Goal: Task Accomplishment & Management: Manage account settings

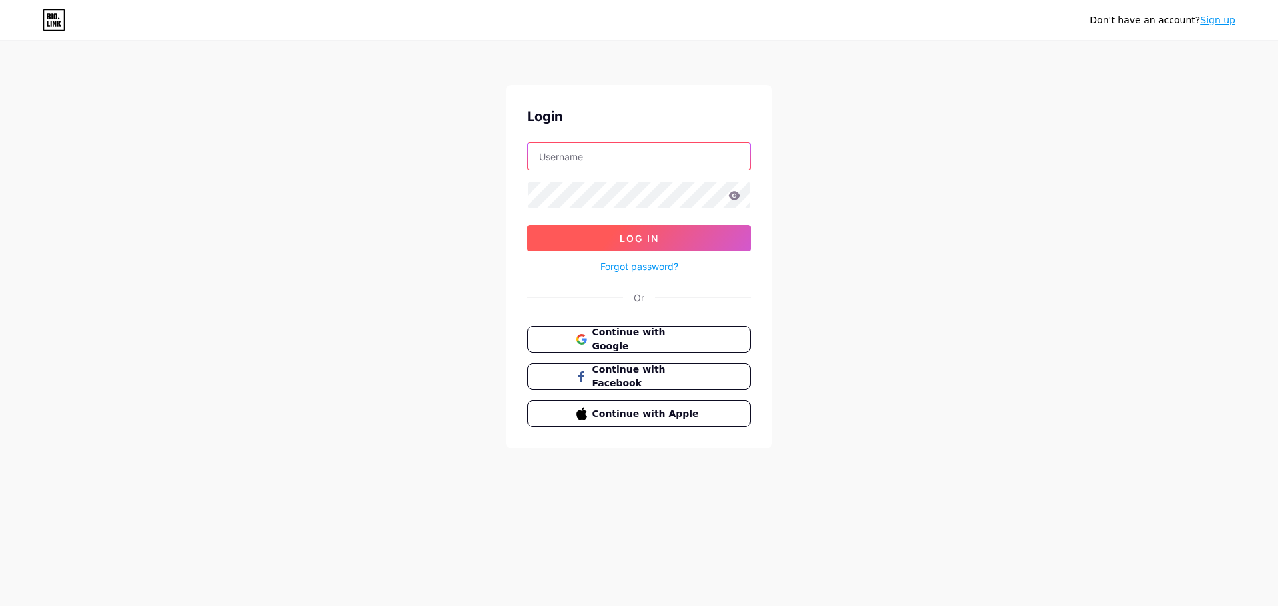
type input "robotimesocialnetservice@gmail.com"
click at [710, 242] on button "Log In" at bounding box center [639, 238] width 224 height 27
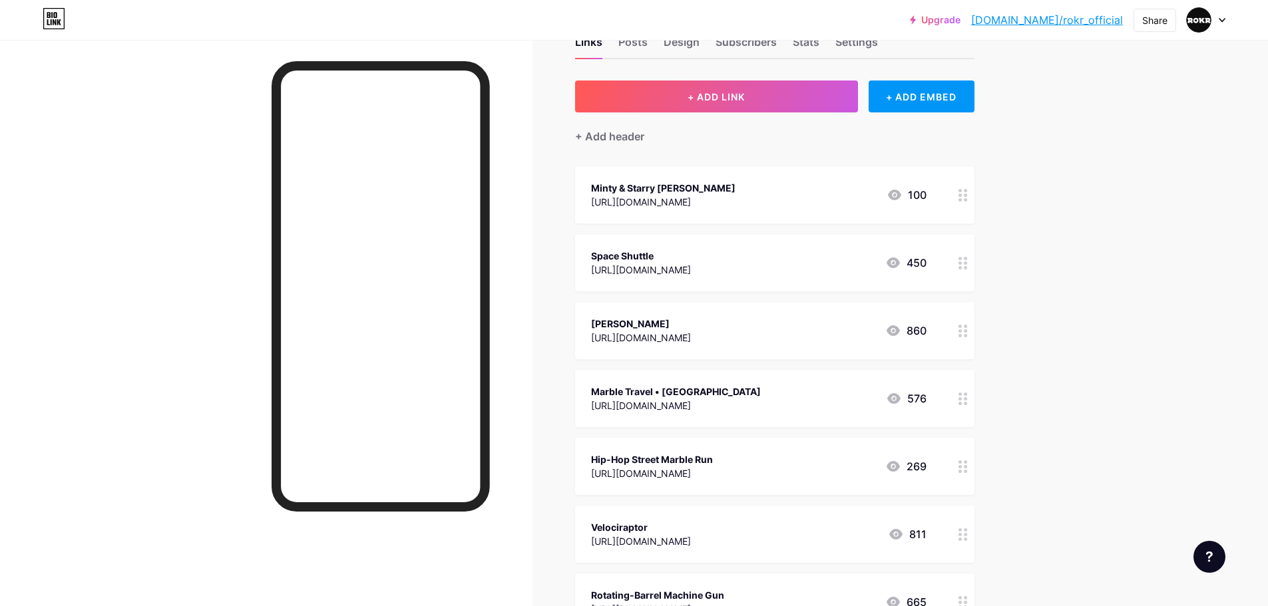
scroll to position [67, 0]
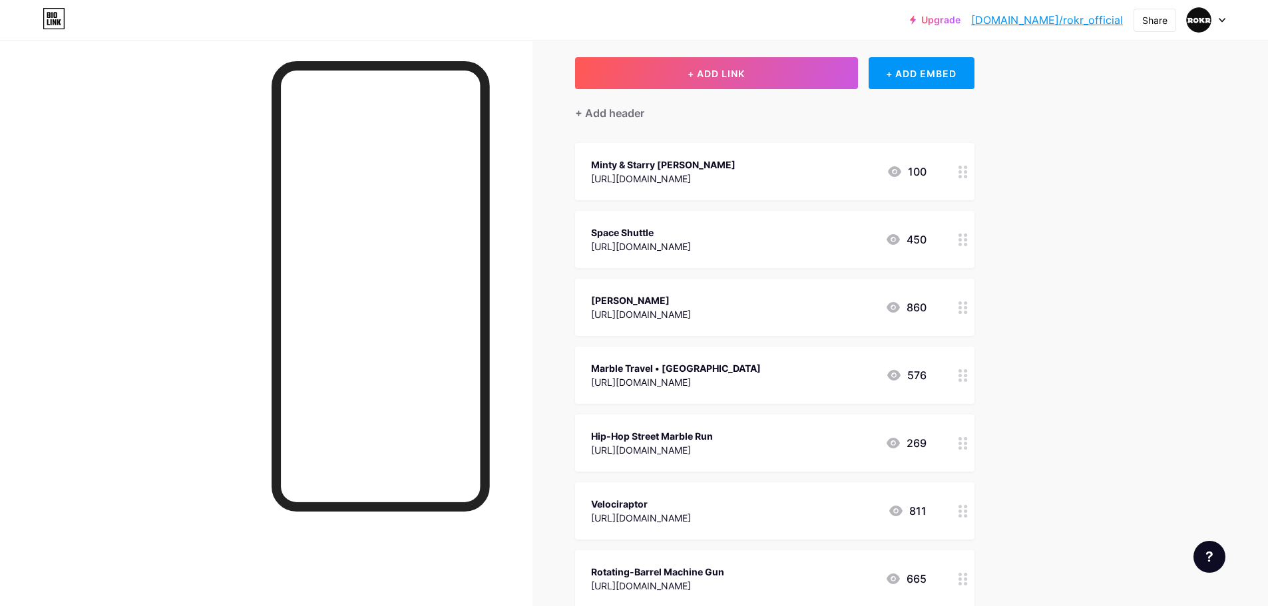
click at [963, 445] on icon at bounding box center [962, 443] width 9 height 13
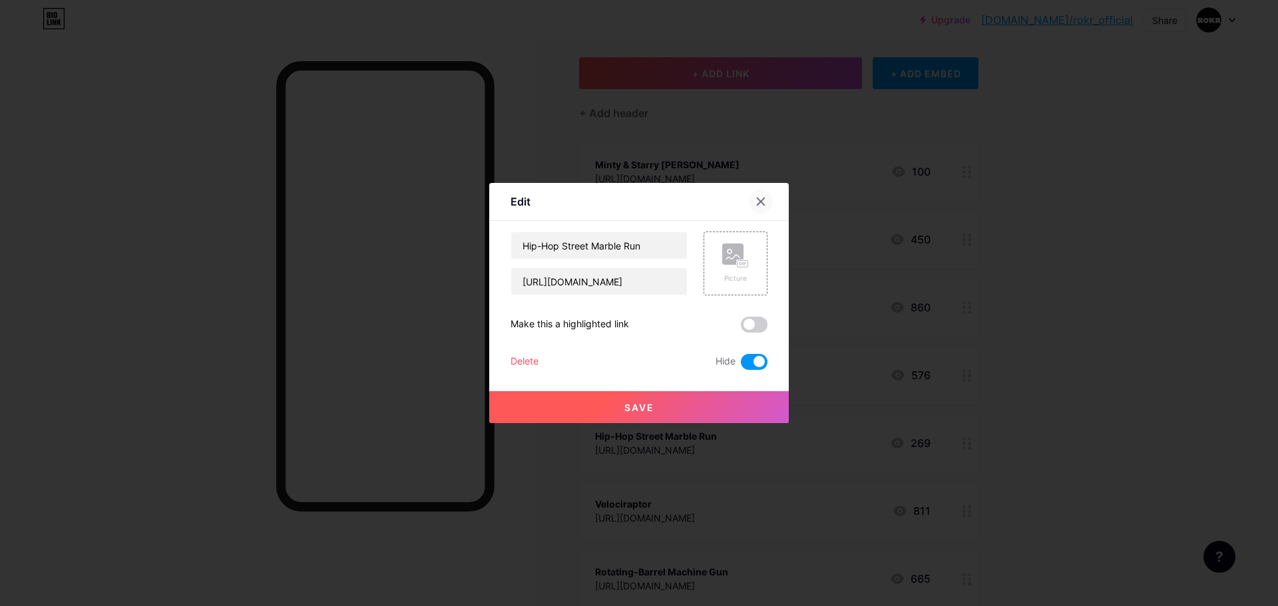
click at [761, 201] on icon at bounding box center [760, 201] width 7 height 7
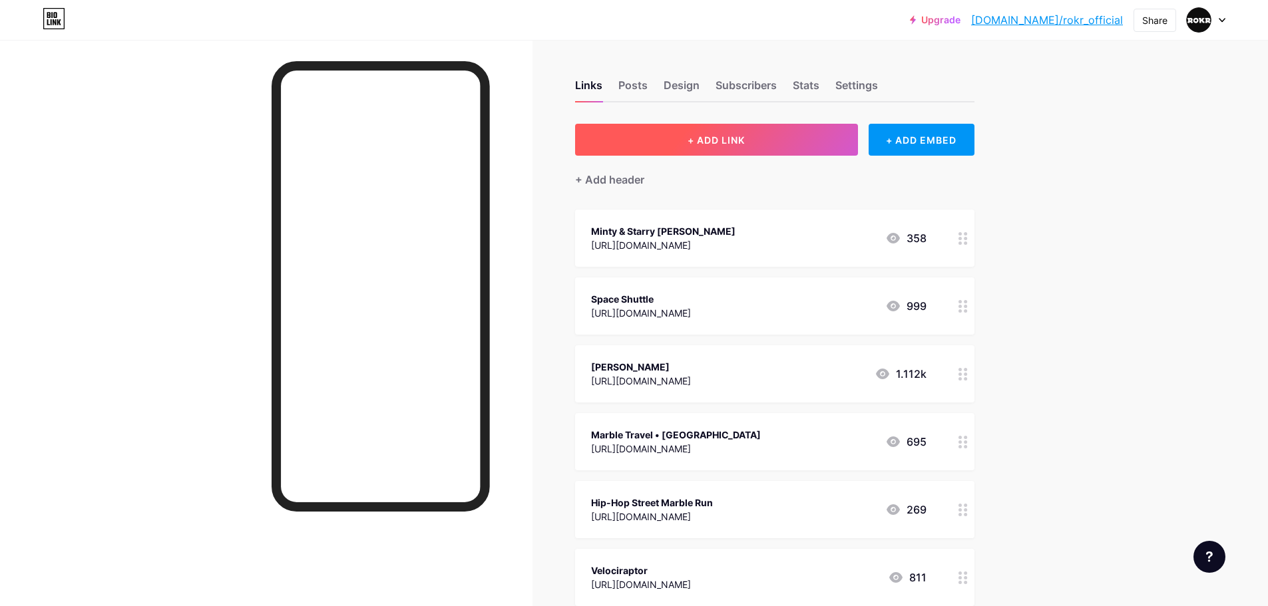
click at [764, 142] on button "+ ADD LINK" at bounding box center [716, 140] width 283 height 32
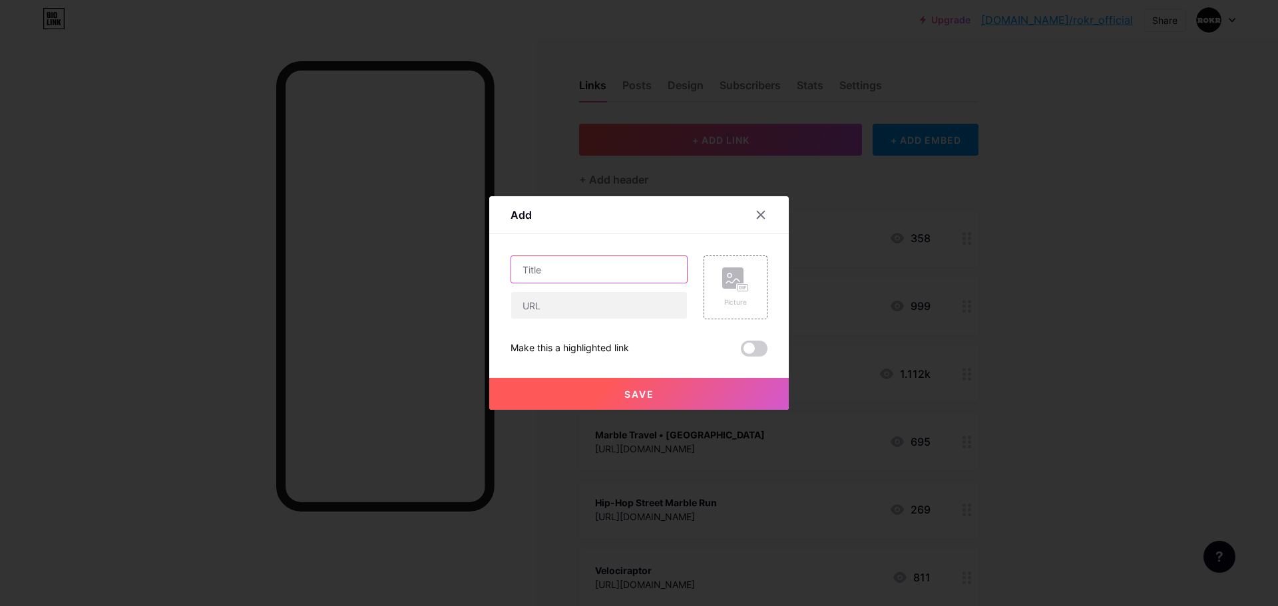
click at [609, 262] on input "text" at bounding box center [599, 269] width 176 height 27
click at [589, 295] on input "text" at bounding box center [599, 305] width 176 height 27
paste input "[URL][DOMAIN_NAME]"
type input "[URL][DOMAIN_NAME]"
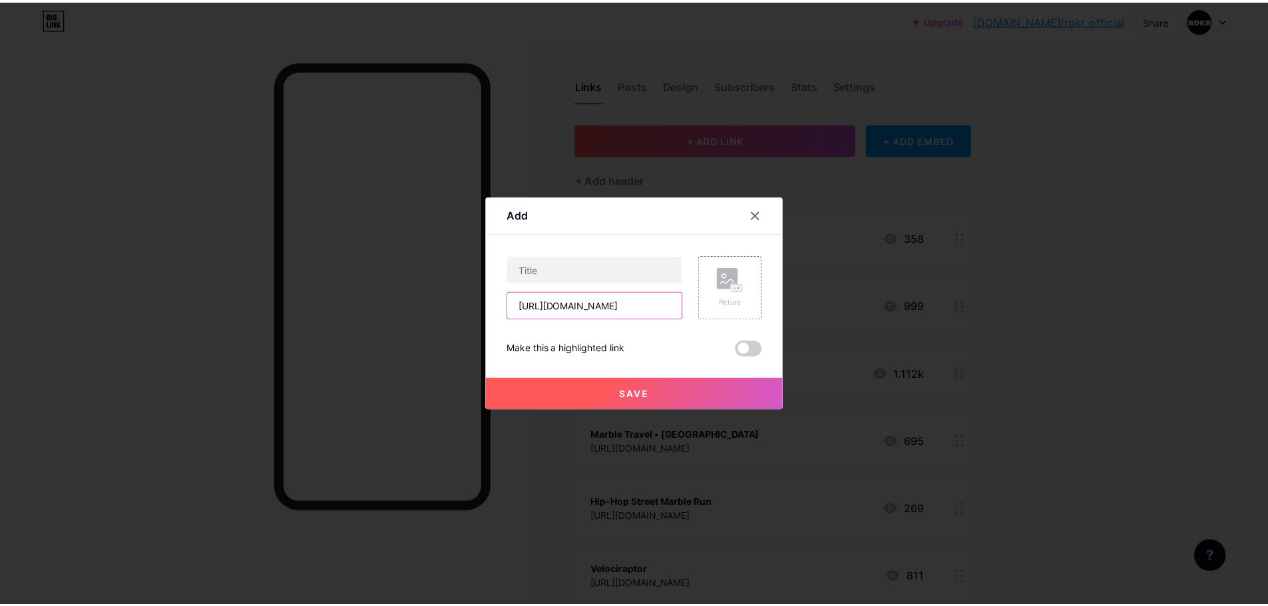
scroll to position [0, 0]
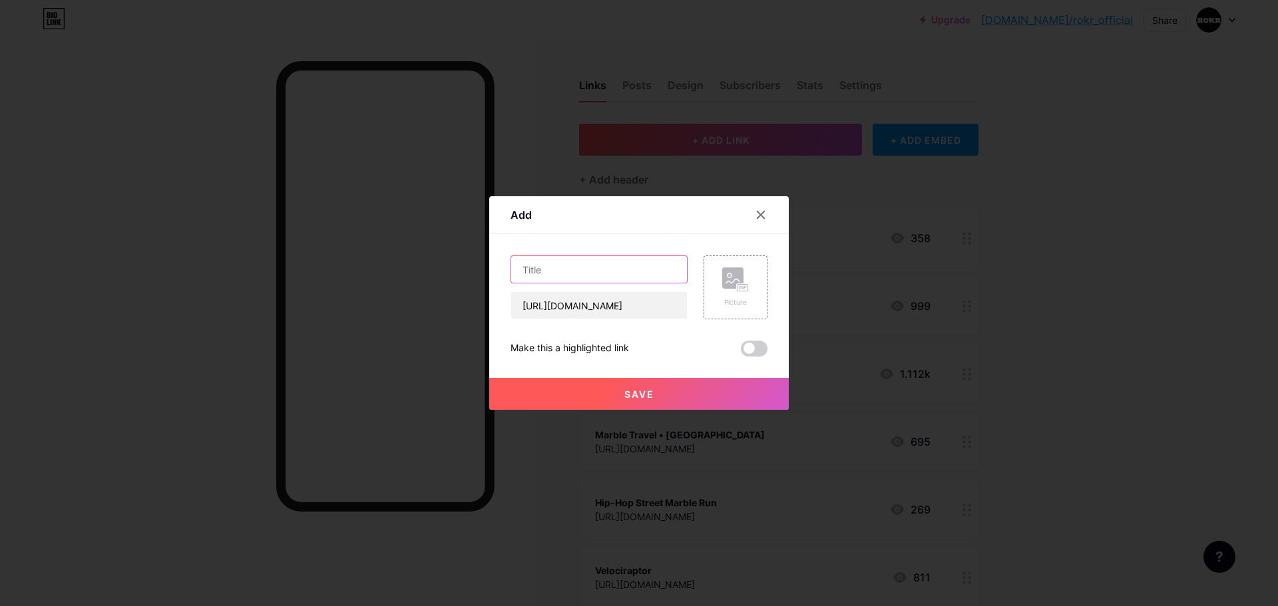
click at [649, 272] on input "text" at bounding box center [599, 269] width 176 height 27
paste input "Rowood The Starry Night"
type input "Rowood The Starry Night"
click at [630, 391] on span "Save" at bounding box center [639, 394] width 30 height 11
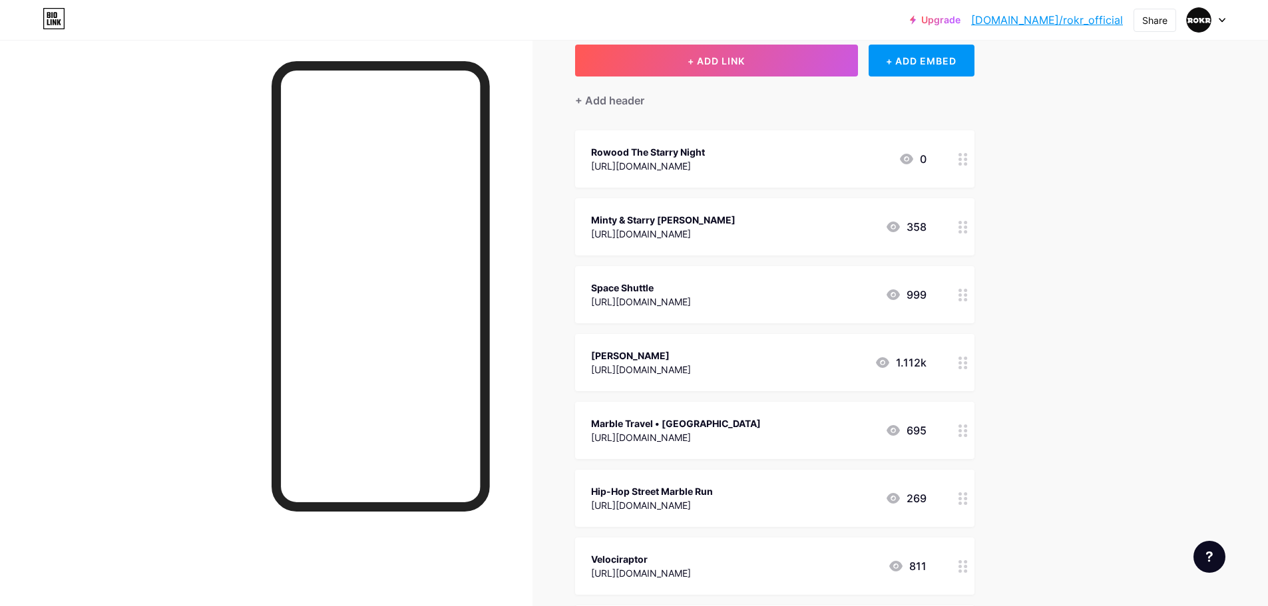
scroll to position [67, 0]
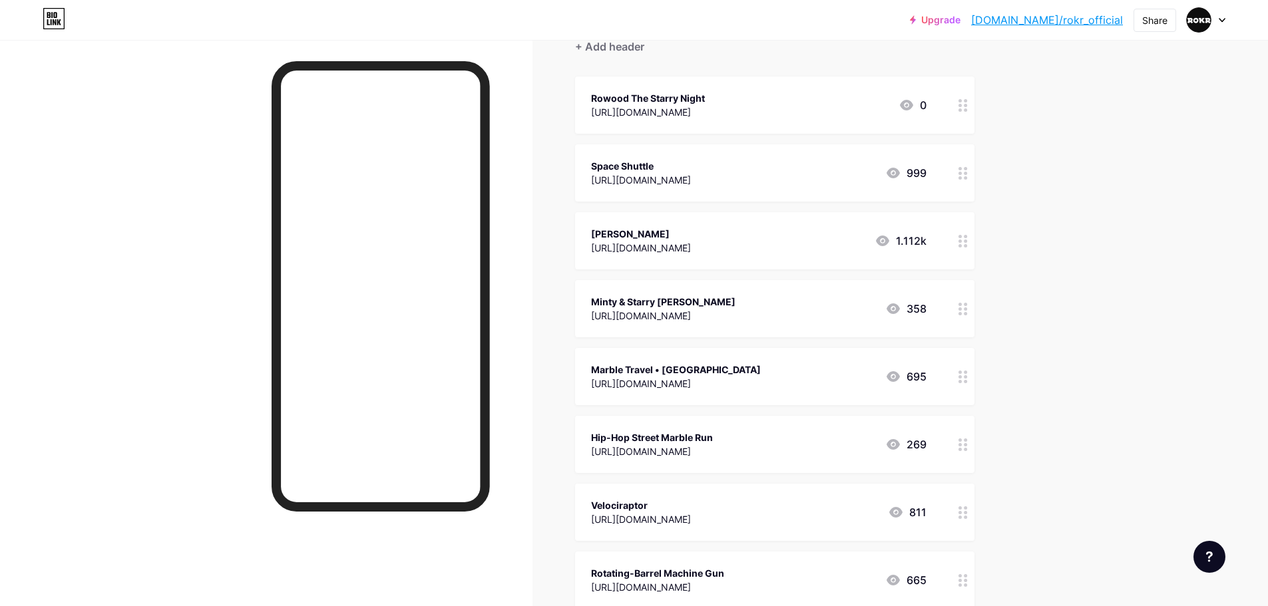
click at [962, 447] on div at bounding box center [963, 444] width 23 height 57
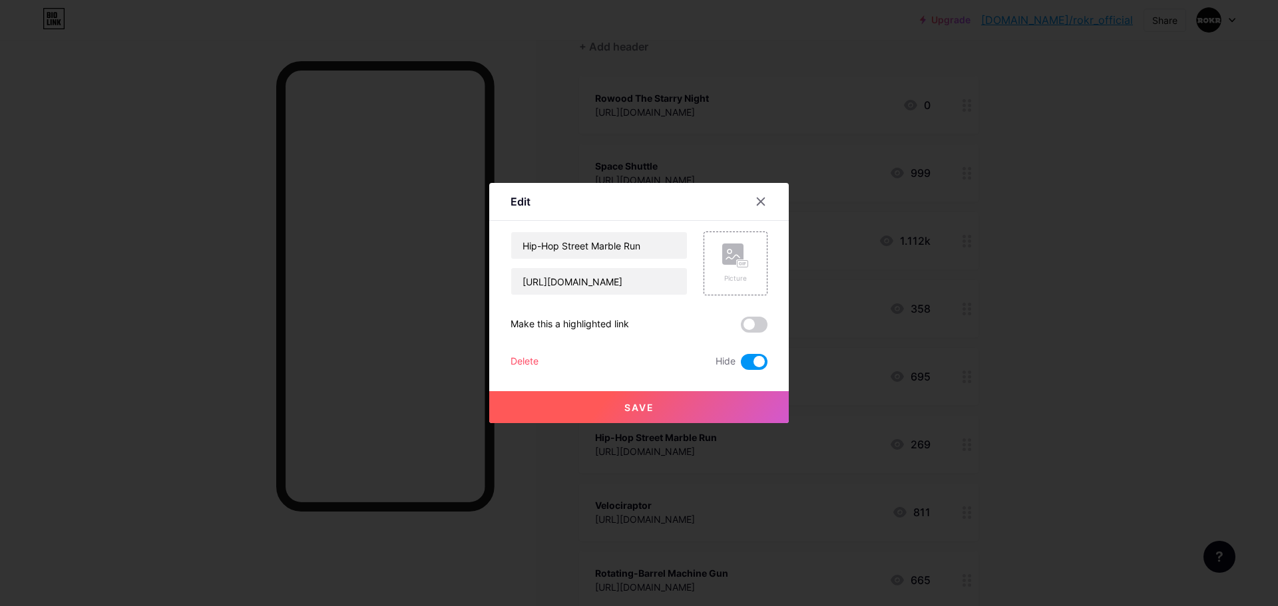
click at [523, 356] on div "Delete" at bounding box center [524, 362] width 28 height 16
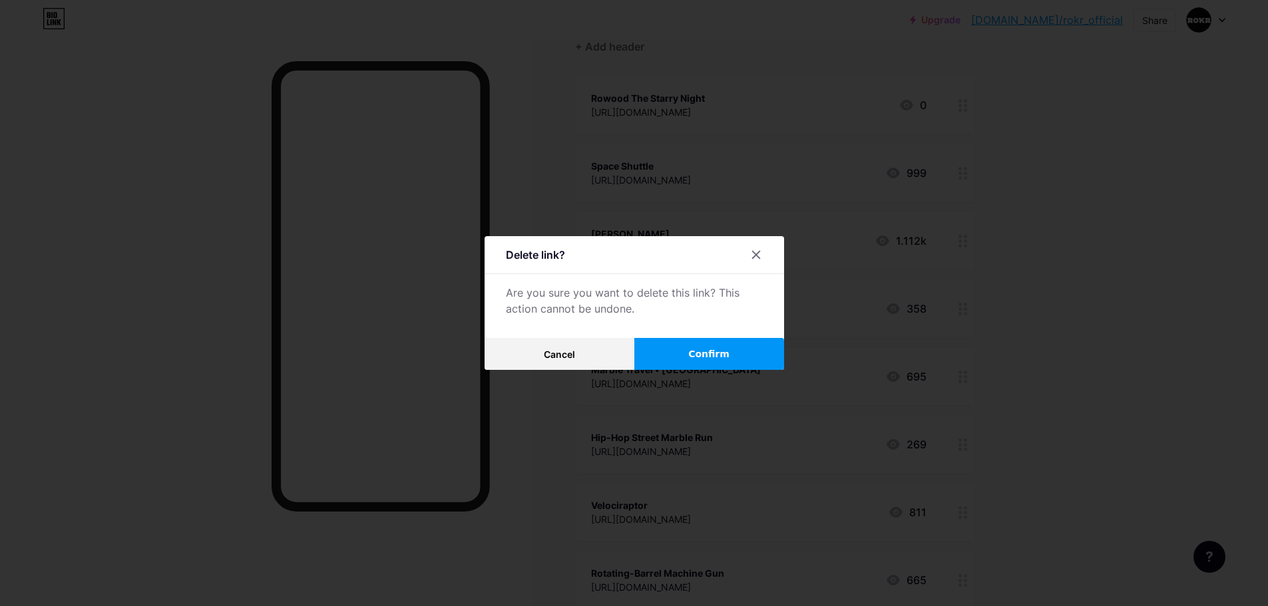
click at [707, 358] on span "Confirm" at bounding box center [708, 354] width 41 height 14
click at [734, 353] on button "Confirm" at bounding box center [709, 354] width 150 height 32
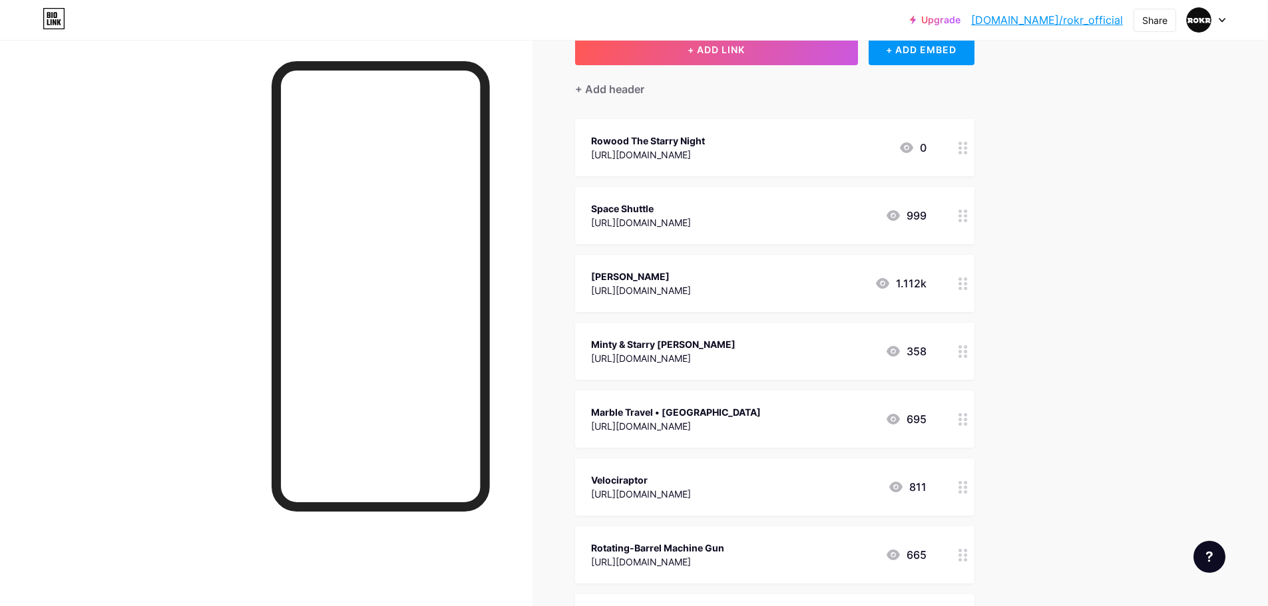
scroll to position [67, 0]
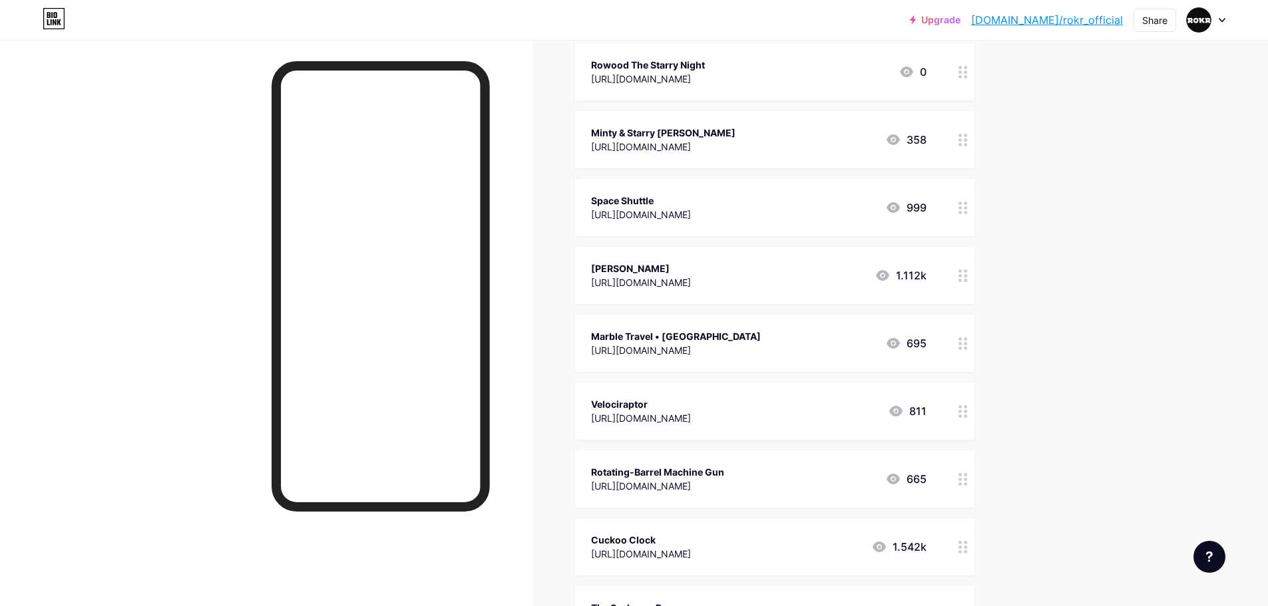
scroll to position [200, 0]
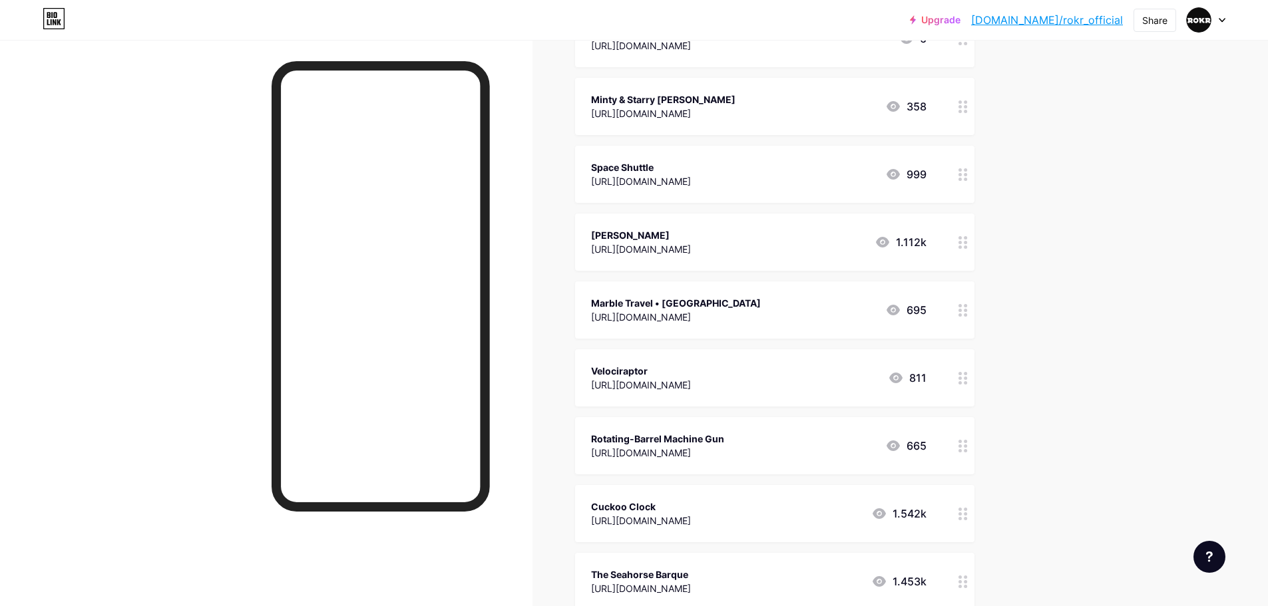
click at [962, 314] on circle at bounding box center [959, 314] width 3 height 3
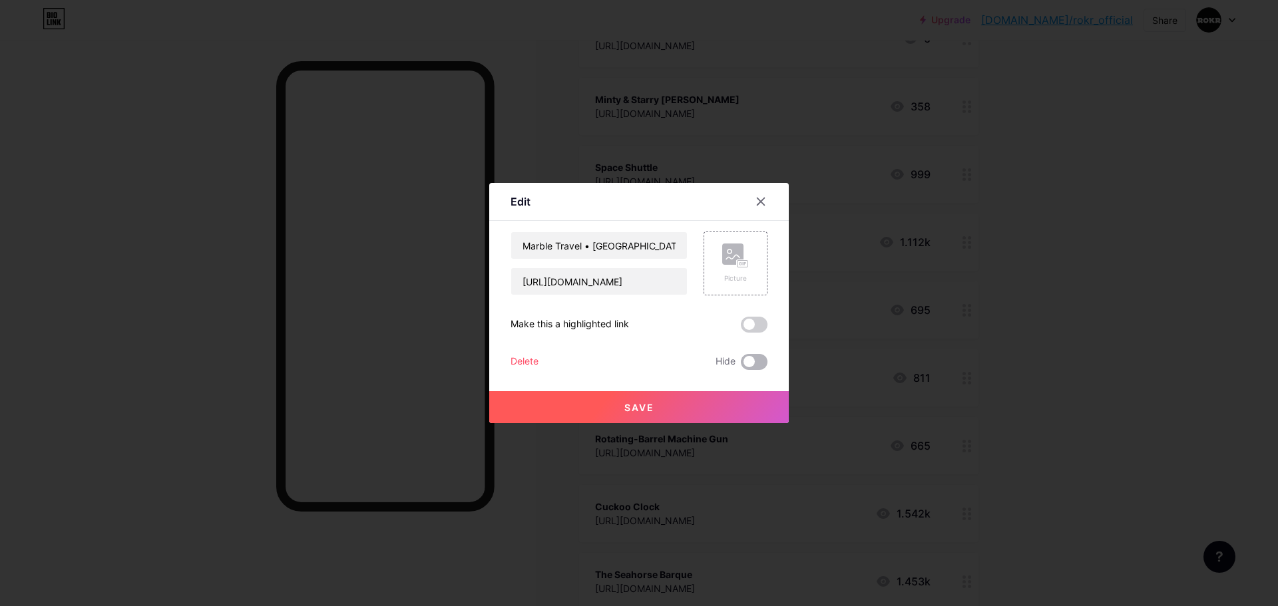
click at [753, 359] on span at bounding box center [754, 362] width 27 height 16
click at [741, 365] on input "checkbox" at bounding box center [741, 365] width 0 height 0
click at [755, 361] on span at bounding box center [754, 362] width 27 height 16
click at [741, 365] on input "checkbox" at bounding box center [741, 365] width 0 height 0
click at [765, 201] on icon at bounding box center [760, 201] width 11 height 11
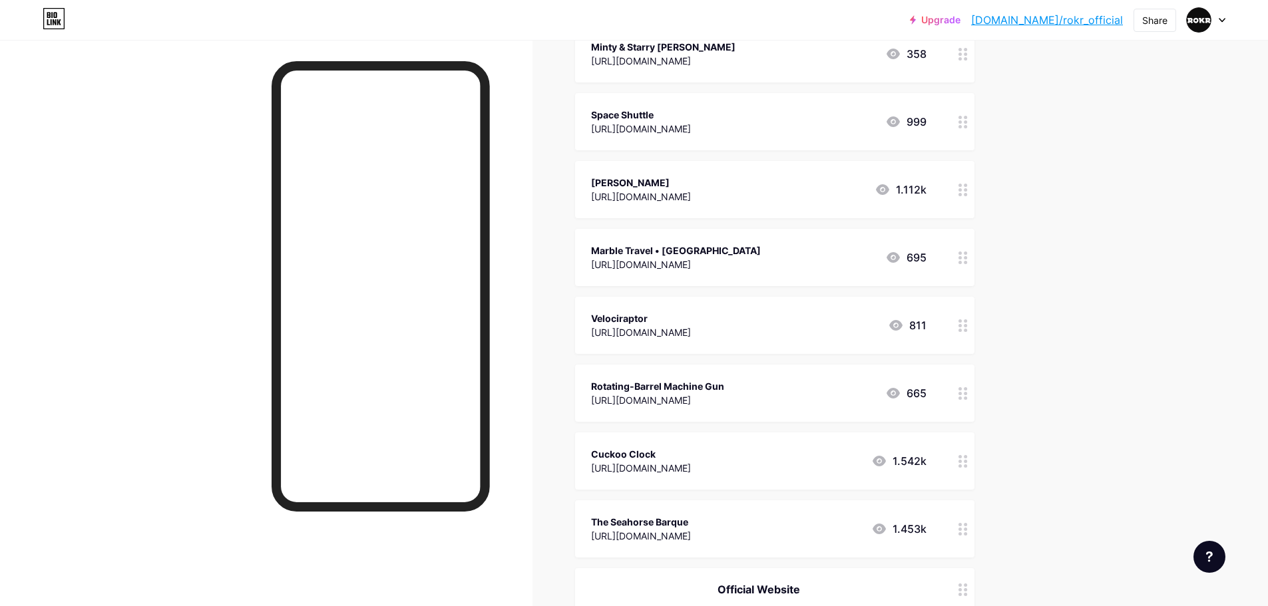
scroll to position [266, 0]
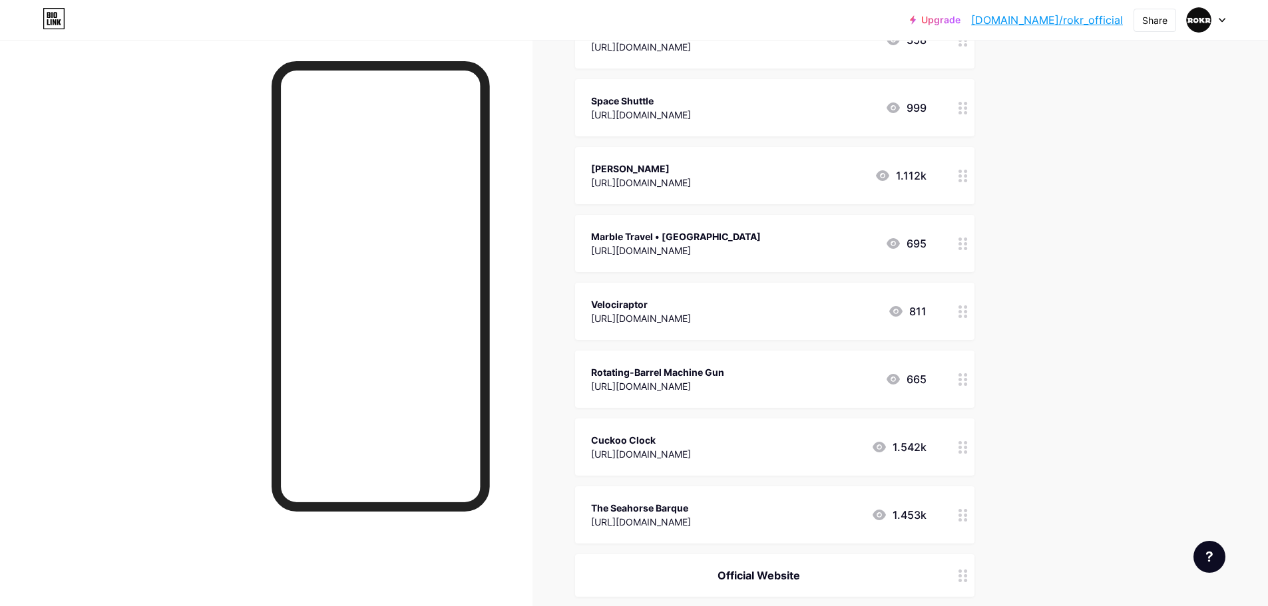
click at [967, 311] on icon at bounding box center [962, 311] width 9 height 13
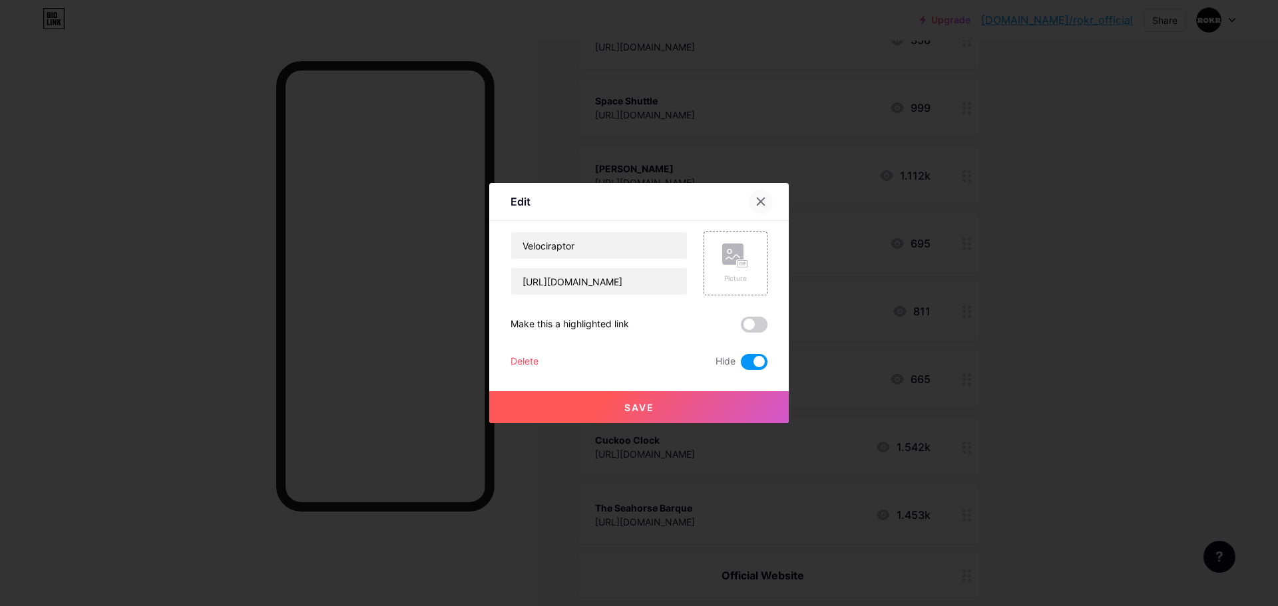
click at [764, 198] on icon at bounding box center [760, 201] width 7 height 7
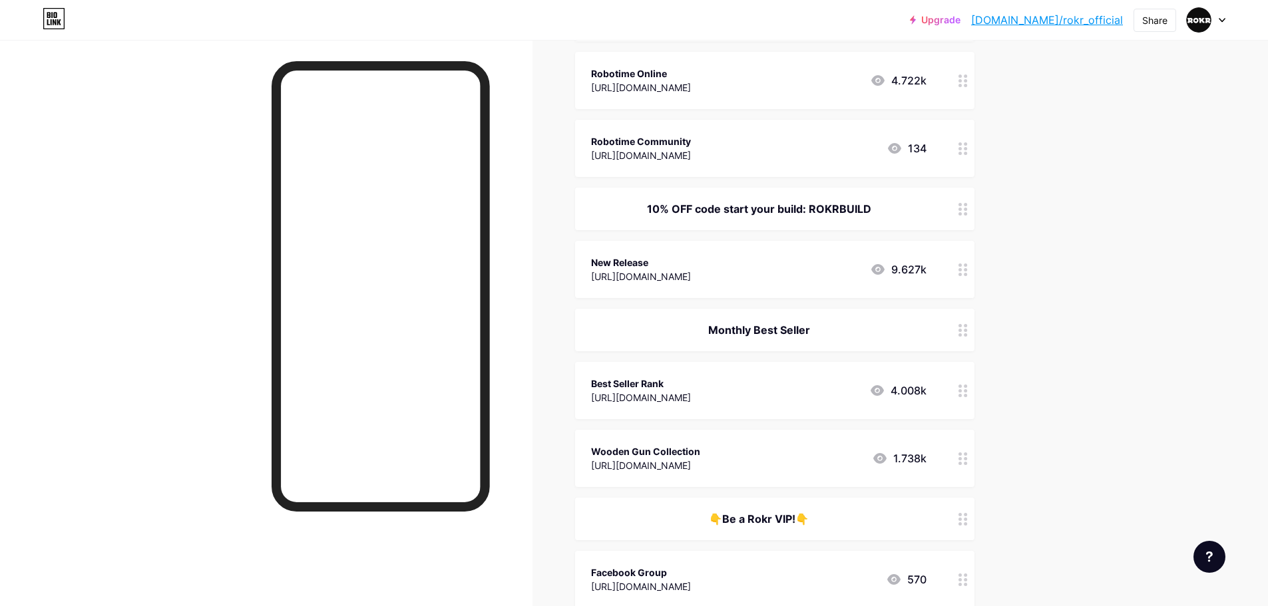
scroll to position [1065, 0]
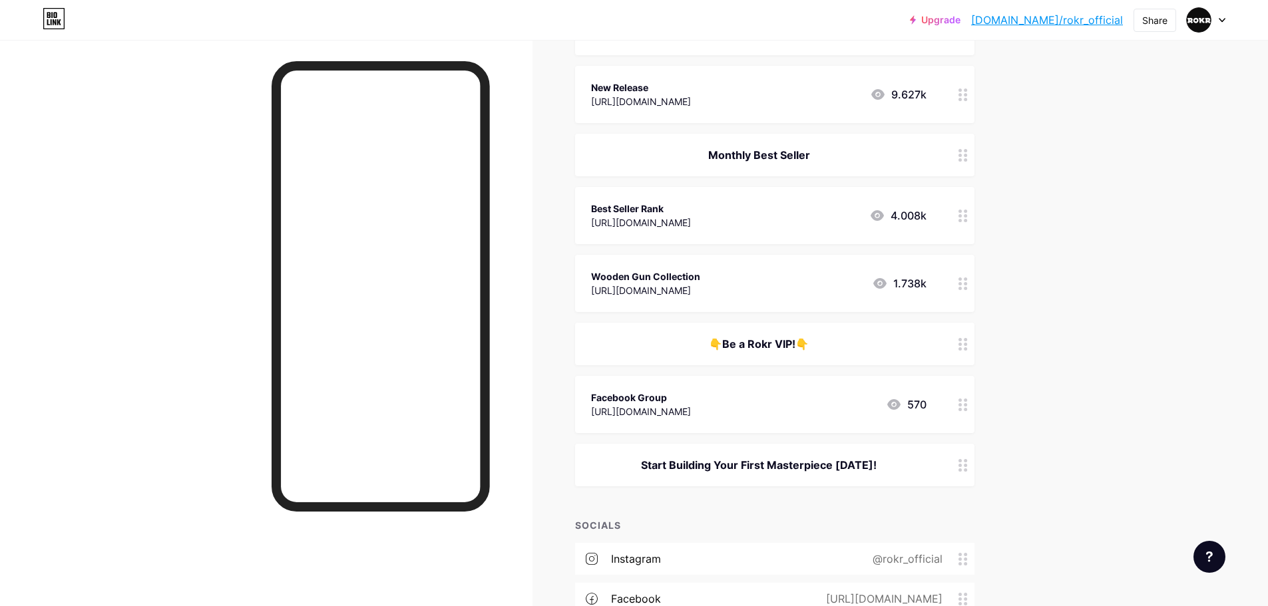
click at [963, 153] on icon at bounding box center [962, 155] width 9 height 13
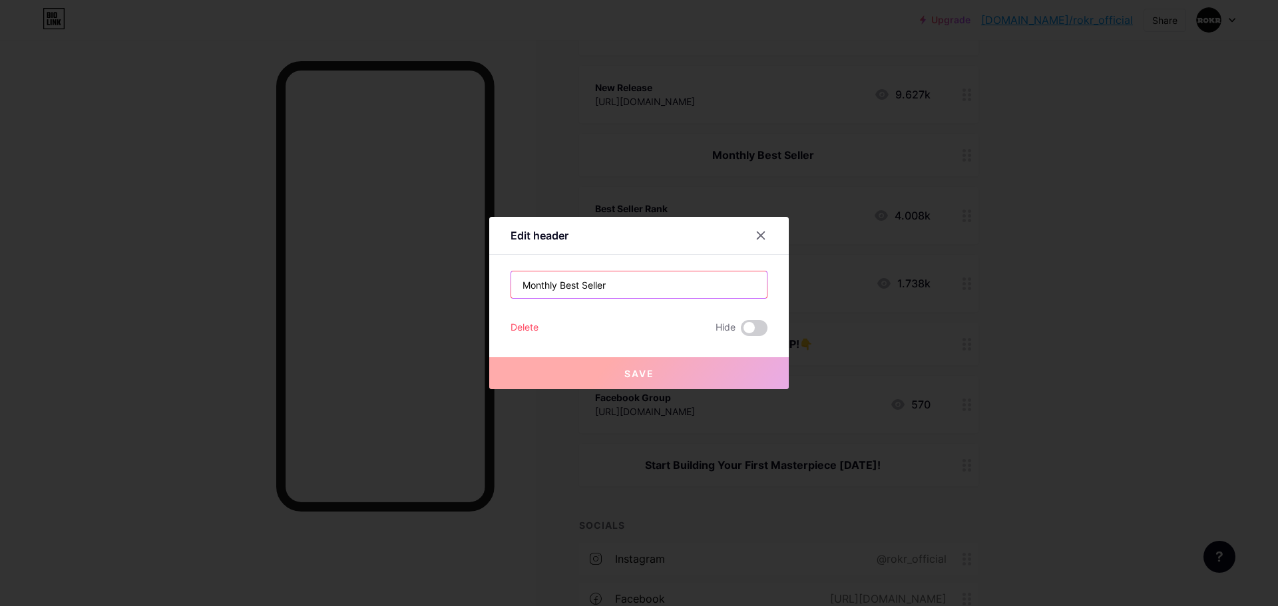
click at [646, 296] on input "Monthly Best Seller" at bounding box center [639, 285] width 256 height 27
drag, startPoint x: 560, startPoint y: 286, endPoint x: 380, endPoint y: 272, distance: 180.9
click at [387, 280] on div "Edit header Monthly Best Seller Delete Hide Save" at bounding box center [639, 303] width 1278 height 606
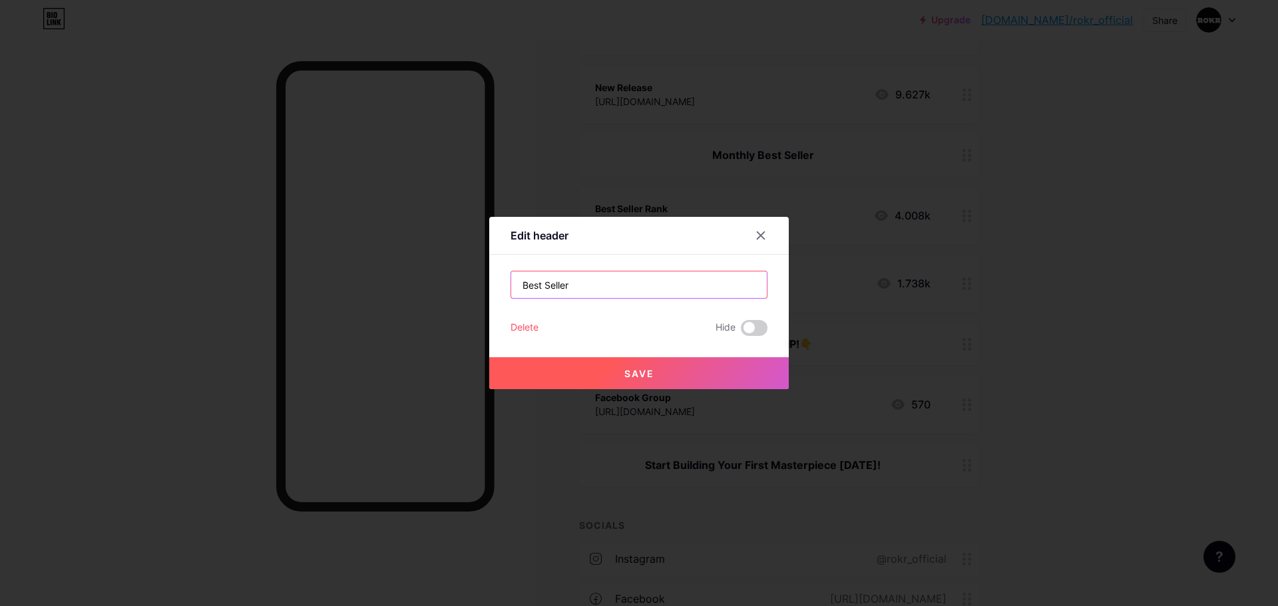
type input "Best Seller"
click at [716, 367] on button "Save" at bounding box center [638, 373] width 299 height 32
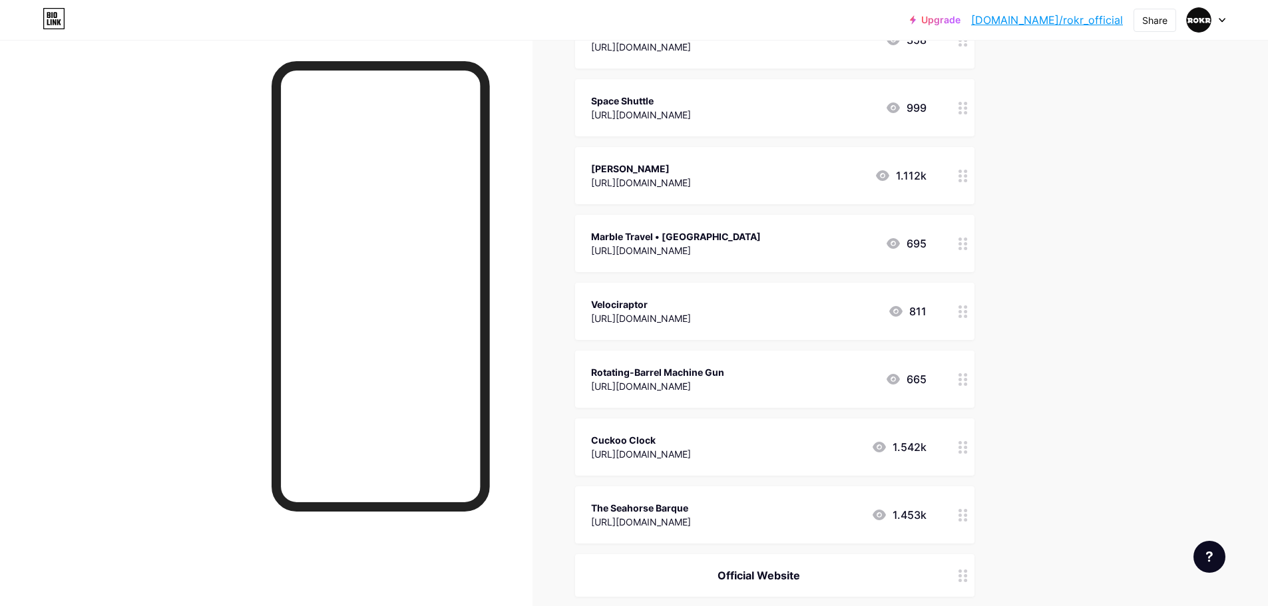
scroll to position [333, 0]
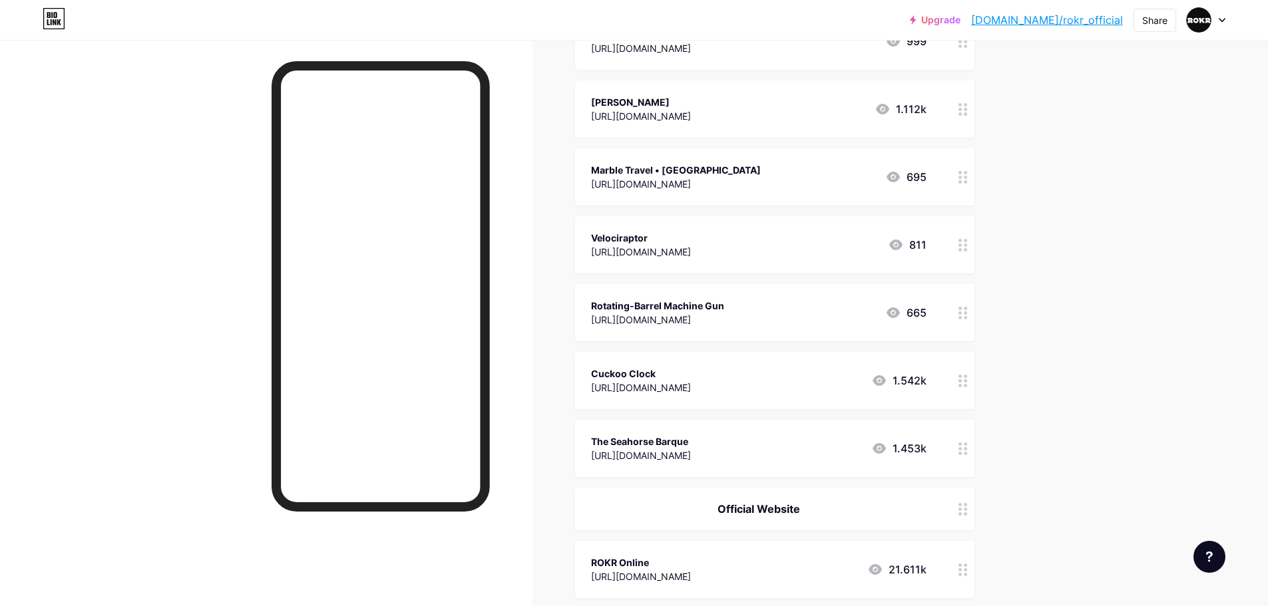
click at [972, 183] on div at bounding box center [963, 176] width 23 height 57
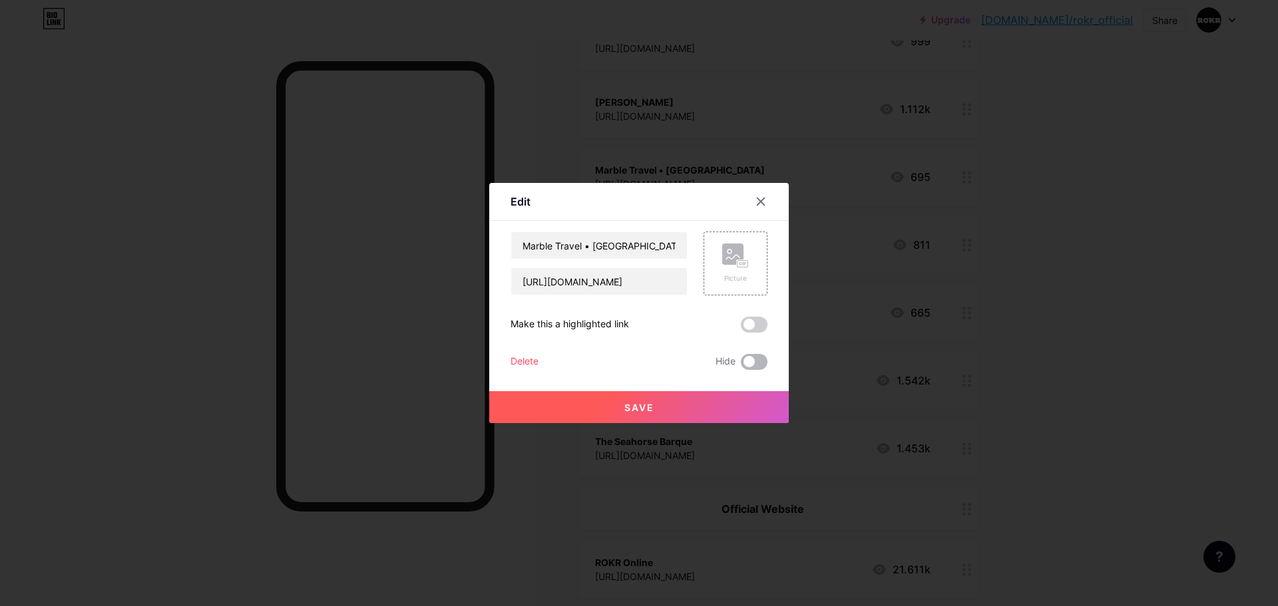
click at [754, 359] on span at bounding box center [754, 362] width 27 height 16
click at [741, 365] on input "checkbox" at bounding box center [741, 365] width 0 height 0
click at [724, 406] on button "Save" at bounding box center [638, 407] width 299 height 32
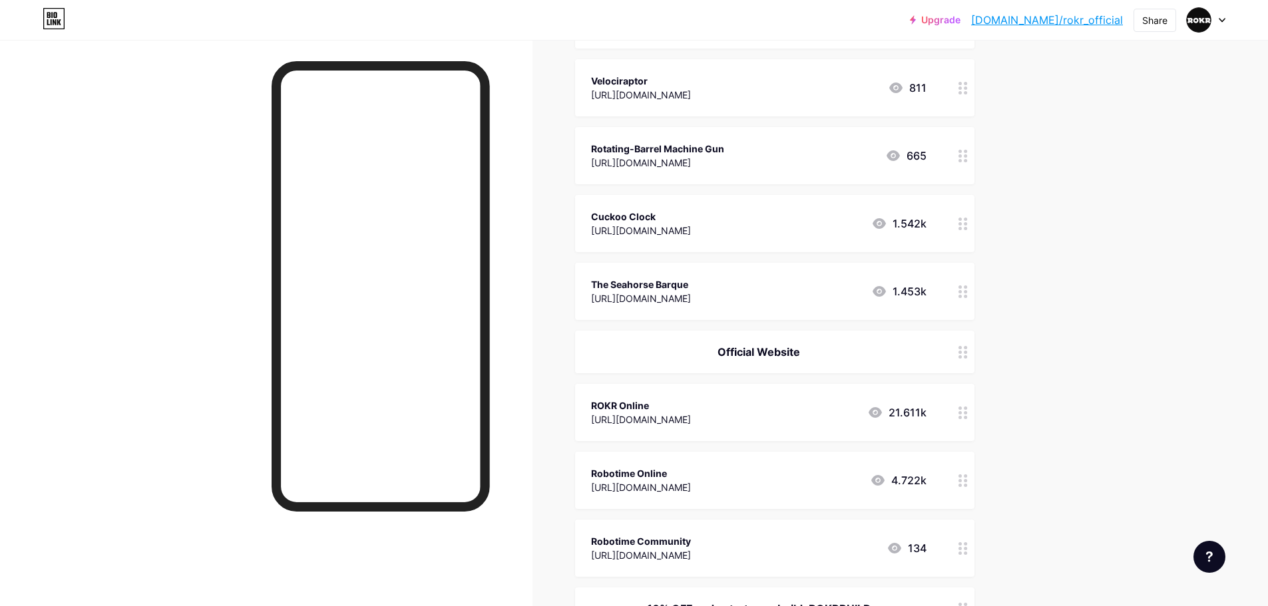
scroll to position [466, 0]
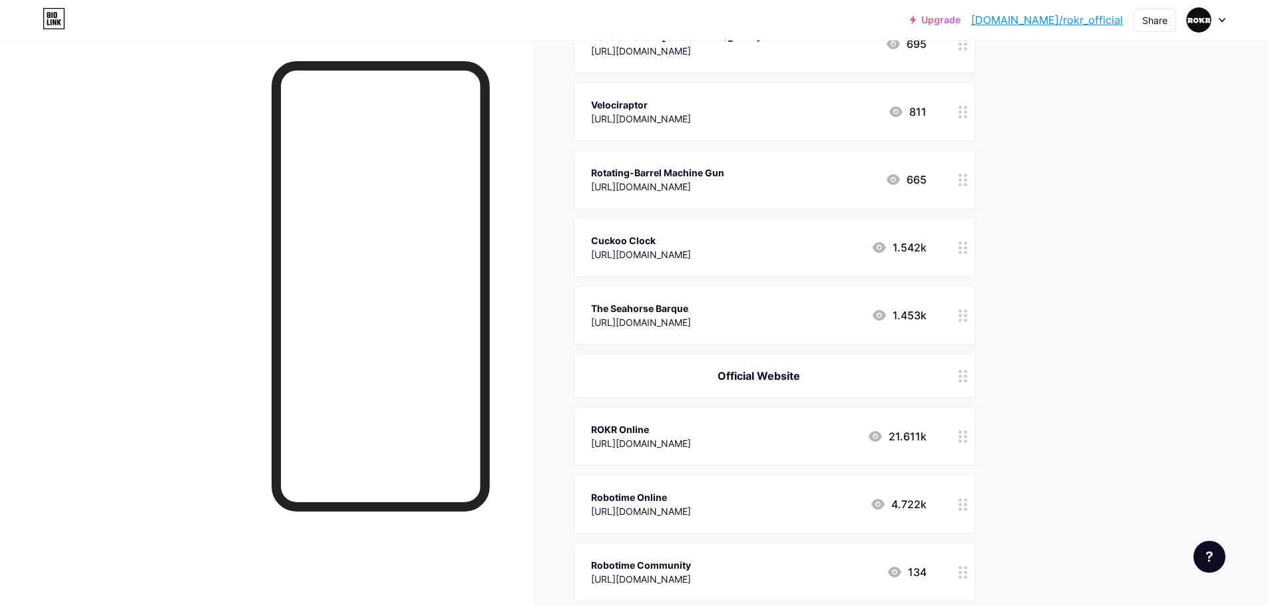
click at [1091, 232] on div "Upgrade [DOMAIN_NAME]/rokr_o... [DOMAIN_NAME]/rokr_official Share Switch accoun…" at bounding box center [634, 507] width 1268 height 1946
